Goal: Task Accomplishment & Management: Use online tool/utility

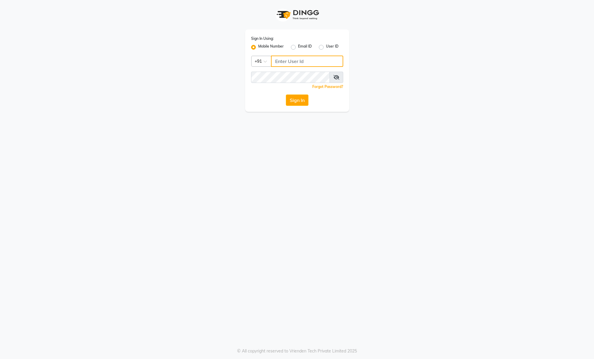
type input "8136868464"
click at [338, 78] on icon at bounding box center [337, 77] width 6 height 5
click at [338, 78] on icon at bounding box center [336, 77] width 5 height 5
click at [291, 100] on button "Sign In" at bounding box center [297, 100] width 23 height 11
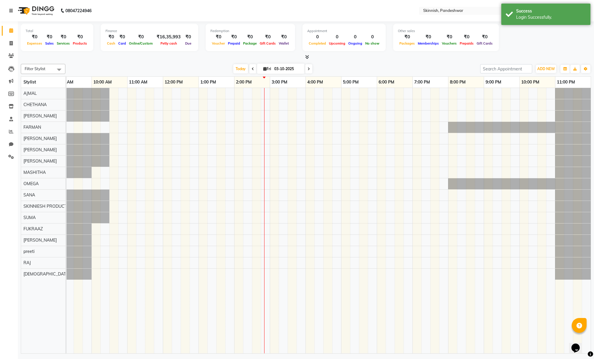
click at [12, 15] on link at bounding box center [12, 10] width 6 height 17
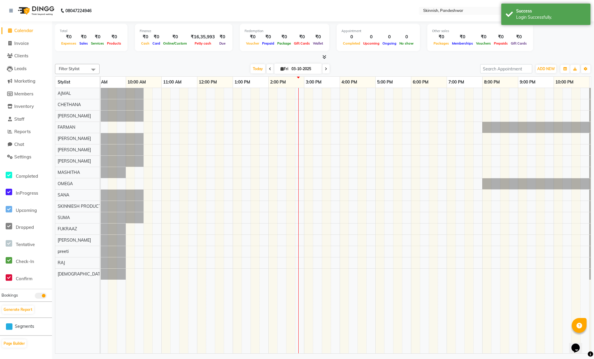
click at [27, 126] on li "Reports" at bounding box center [26, 131] width 52 height 13
click at [27, 129] on span "Reports" at bounding box center [22, 132] width 16 height 6
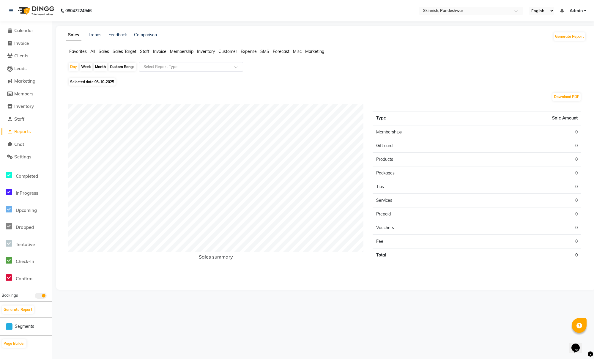
click at [239, 67] on span at bounding box center [237, 69] width 7 height 6
click at [118, 64] on div "Custom Range" at bounding box center [123, 67] width 28 height 8
select select "10"
select select "2025"
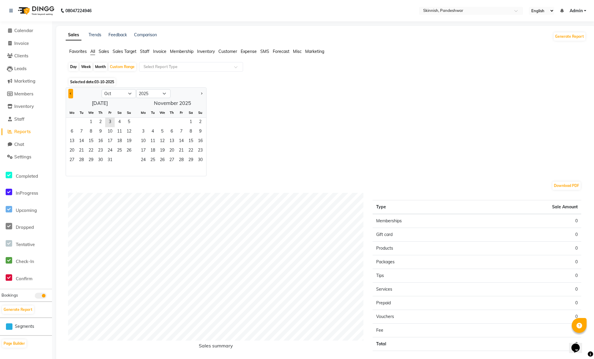
click at [73, 95] on button "Previous month" at bounding box center [70, 94] width 5 height 10
select select "9"
click at [74, 124] on span "1" at bounding box center [72, 123] width 10 height 10
click at [82, 158] on span "30" at bounding box center [82, 161] width 10 height 10
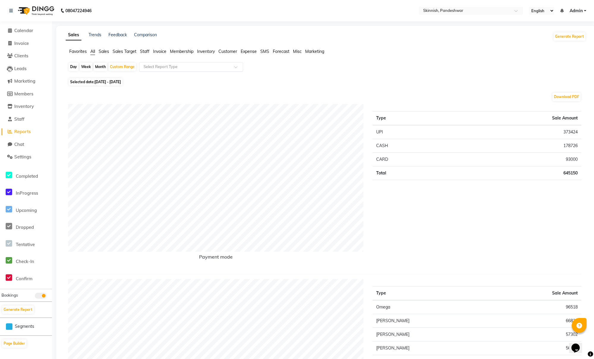
drag, startPoint x: 176, startPoint y: 73, endPoint x: 178, endPoint y: 69, distance: 4.0
click at [176, 73] on div "Day Week Month Custom Range Select Report Type" at bounding box center [326, 69] width 516 height 14
click at [178, 69] on input "text" at bounding box center [185, 67] width 86 height 6
click at [178, 68] on input "text" at bounding box center [185, 67] width 86 height 6
click at [184, 77] on div "Daily Sales" at bounding box center [190, 78] width 103 height 12
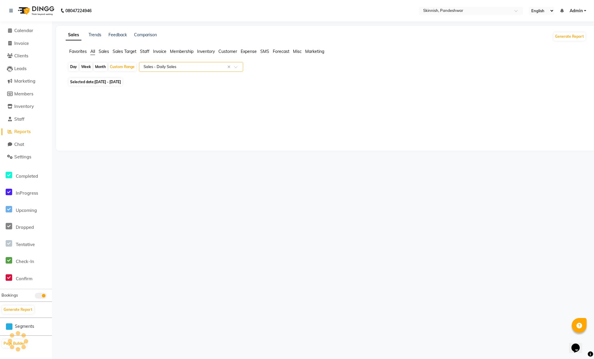
select select "full_report"
select select "pdf"
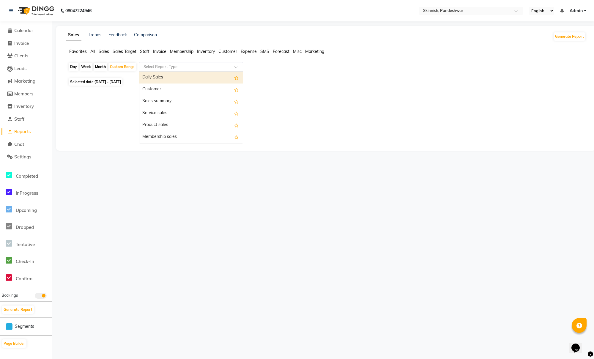
click at [207, 67] on input "text" at bounding box center [185, 67] width 86 height 6
type input "tax"
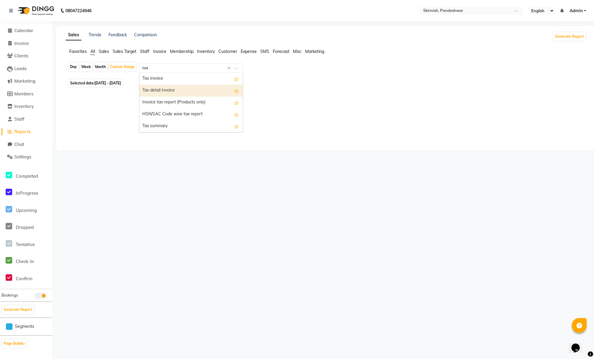
click at [205, 89] on div "Tax detail invoice" at bounding box center [190, 91] width 103 height 12
select select "full_report"
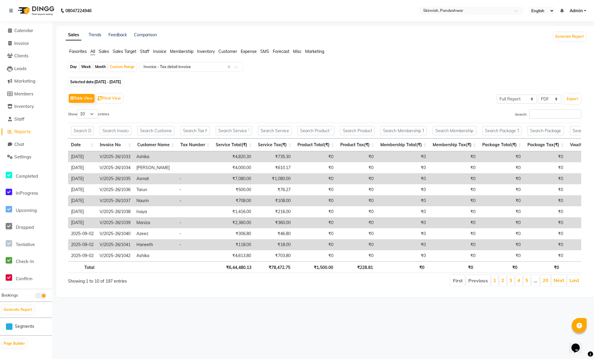
select select "csv"
click at [571, 99] on button "Export" at bounding box center [573, 99] width 16 height 10
click at [502, 319] on div "08047224946 Select Location × Skinnish, Pandeshwar English ENGLISH Español العر…" at bounding box center [297, 179] width 594 height 359
click at [496, 359] on div "08047224946 Select Location × Skinnish, Pandeshwar English ENGLISH Español العر…" at bounding box center [297, 179] width 594 height 359
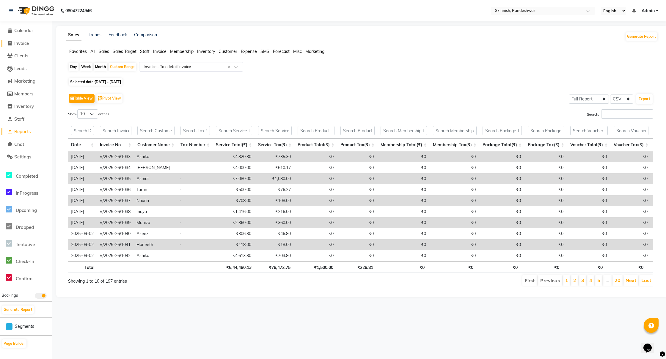
click at [31, 45] on link "Invoice" at bounding box center [25, 43] width 49 height 7
select select "7886"
select select "service"
